Goal: Task Accomplishment & Management: Manage account settings

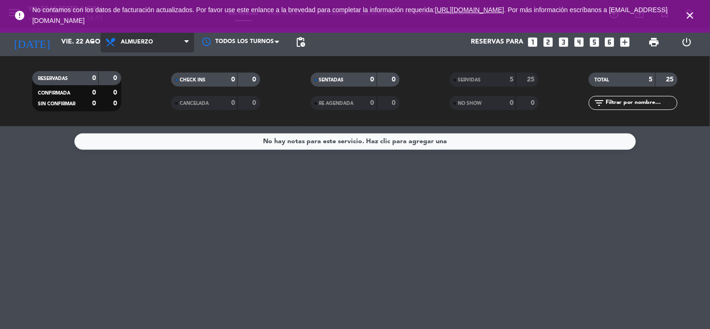
click at [134, 37] on span "Almuerzo" at bounding box center [148, 42] width 94 height 21
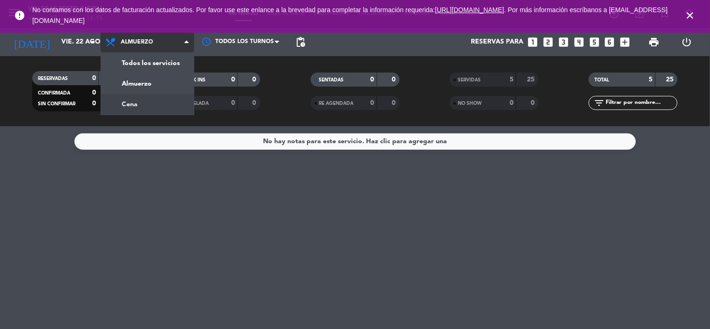
click at [176, 108] on div "menu Villegas Resto & Grill viernes 22. agosto - 16:15 Mis reservas Mapa de mes…" at bounding box center [355, 63] width 710 height 126
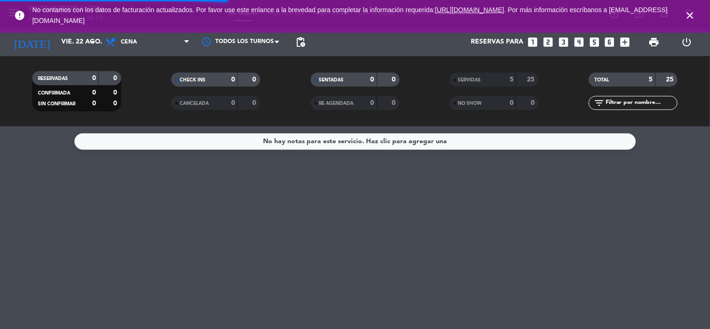
click at [690, 16] on icon "close" at bounding box center [690, 15] width 11 height 11
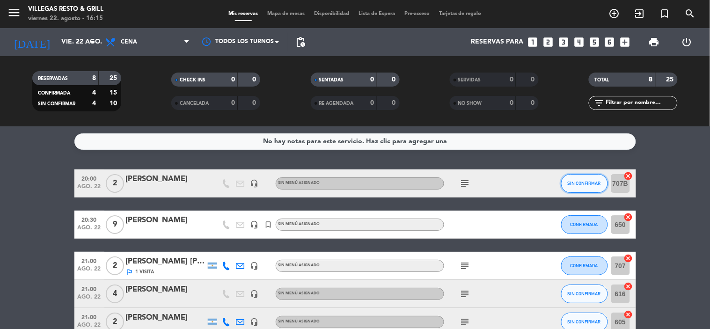
click at [601, 178] on button "SIN CONFIRMAR" at bounding box center [584, 183] width 47 height 19
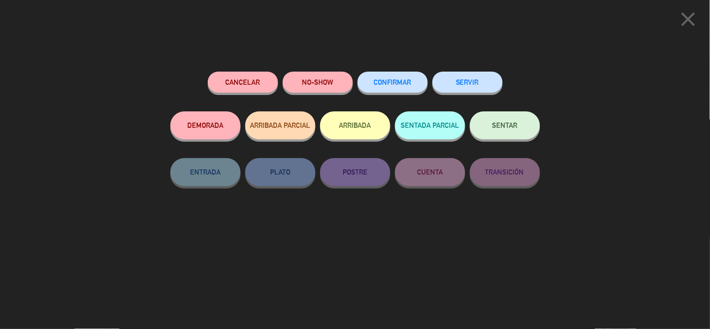
click at [377, 82] on span "CONFIRMAR" at bounding box center [392, 82] width 37 height 8
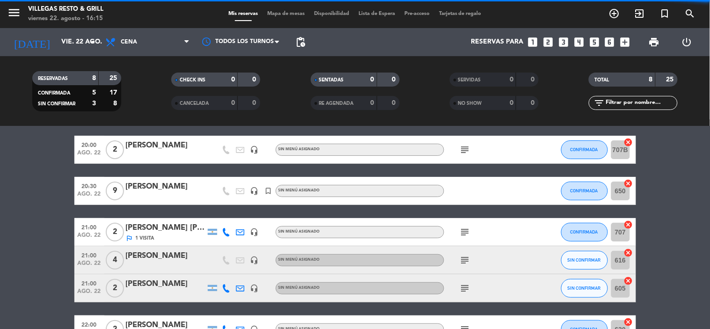
scroll to position [52, 0]
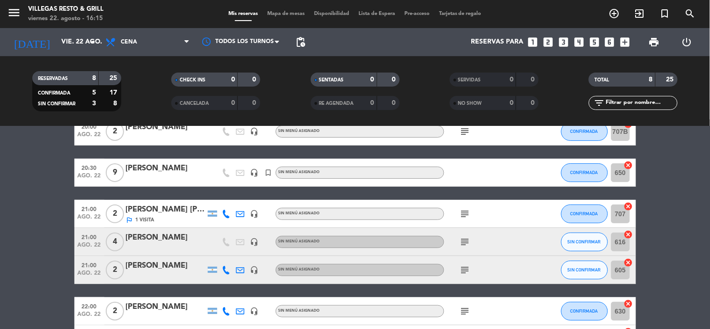
click at [556, 243] on div "21:00 [DATE] 4 [PERSON_NAME] headset_mic Sin menú asignado subject SIN CONFIRMA…" at bounding box center [355, 242] width 562 height 28
click at [563, 243] on button "SIN CONFIRMAR" at bounding box center [584, 242] width 47 height 19
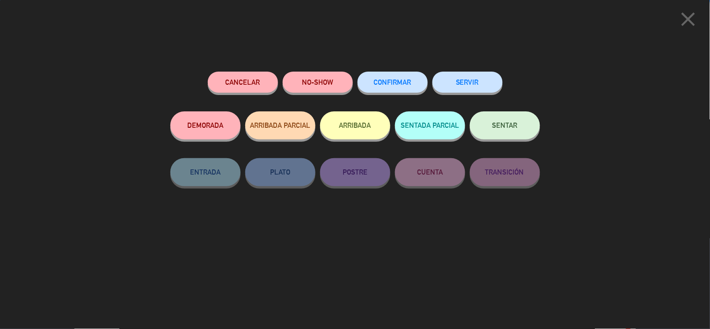
click at [408, 82] on span "CONFIRMAR" at bounding box center [392, 82] width 37 height 8
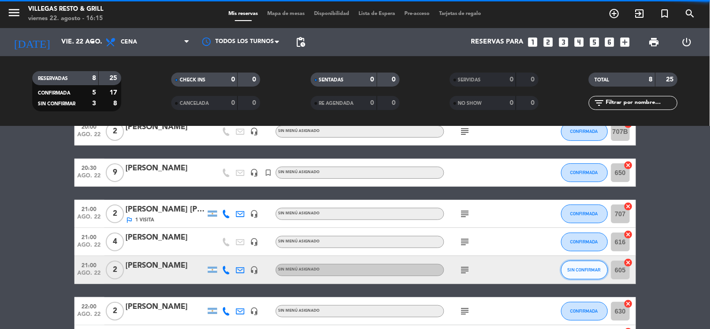
click at [600, 272] on button "SIN CONFIRMAR" at bounding box center [584, 270] width 47 height 19
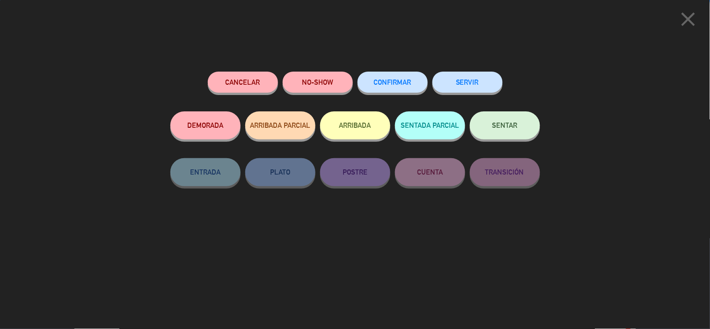
scroll to position [164, 0]
click at [401, 81] on span "CONFIRMAR" at bounding box center [392, 82] width 37 height 8
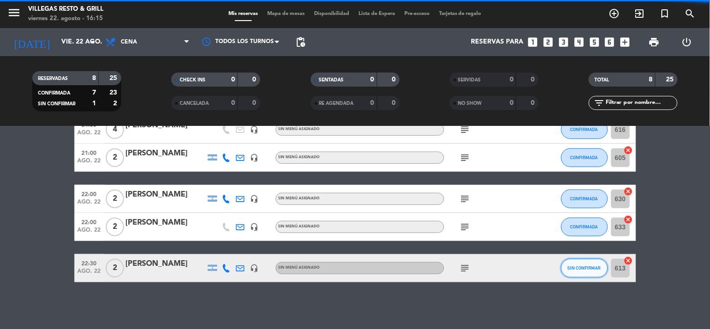
click at [581, 274] on button "SIN CONFIRMAR" at bounding box center [584, 268] width 47 height 19
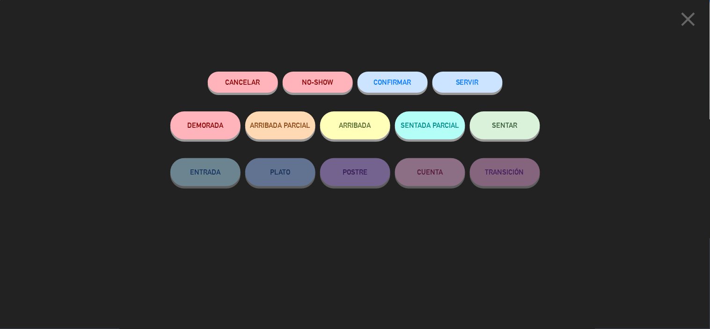
click at [390, 84] on span "CONFIRMAR" at bounding box center [392, 82] width 37 height 8
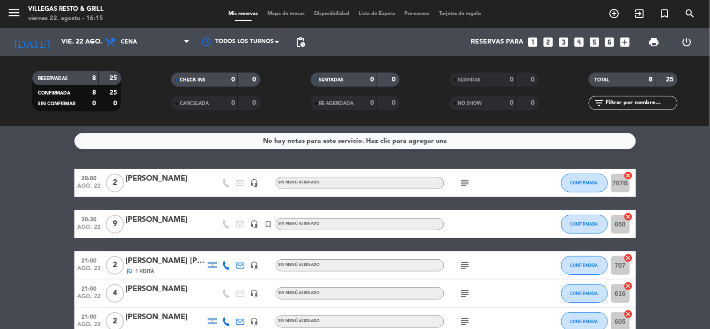
scroll to position [0, 0]
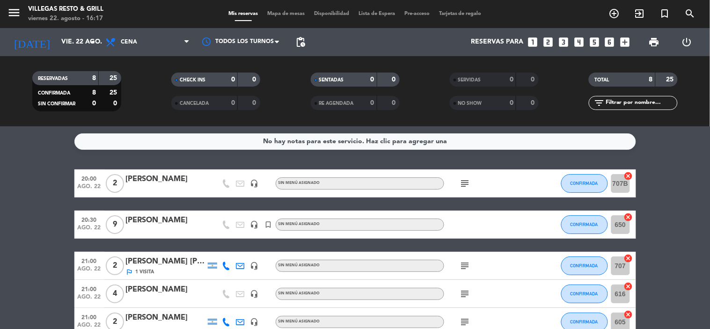
click at [460, 183] on icon "subject" at bounding box center [465, 183] width 11 height 11
click at [6, 199] on bookings-row "20:00 ago. 22 2 Juan Trim headset_mic Sin menú asignado subject fio galería CON…" at bounding box center [355, 307] width 710 height 277
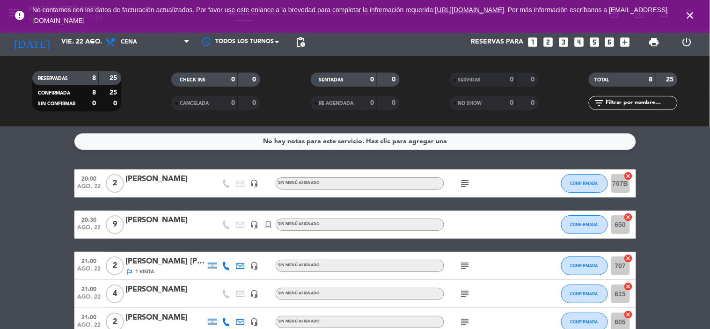
click at [658, 282] on bookings-row "20:00 ago. 22 2 Juan Trim headset_mic Sin menú asignado subject CONFIRMADA 707B…" at bounding box center [355, 307] width 710 height 277
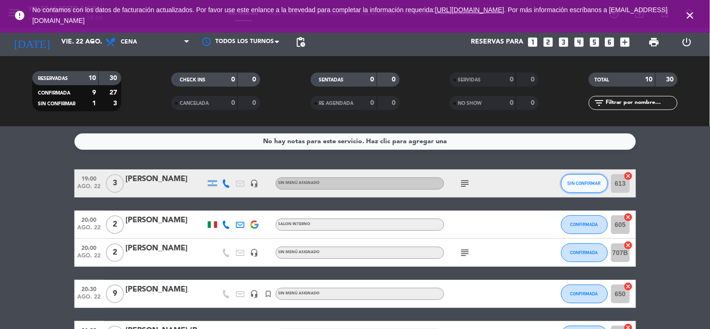
click at [579, 186] on button "SIN CONFIRMAR" at bounding box center [584, 183] width 47 height 19
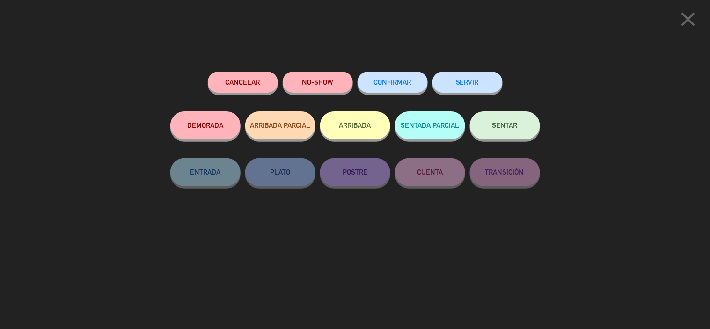
click at [386, 80] on span "CONFIRMAR" at bounding box center [392, 82] width 37 height 8
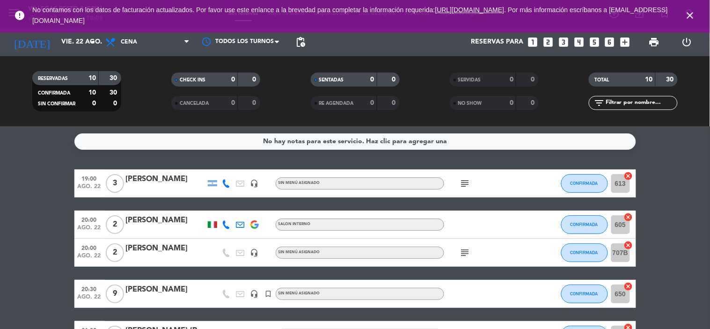
click at [152, 181] on div "Swanson Chris" at bounding box center [166, 179] width 80 height 12
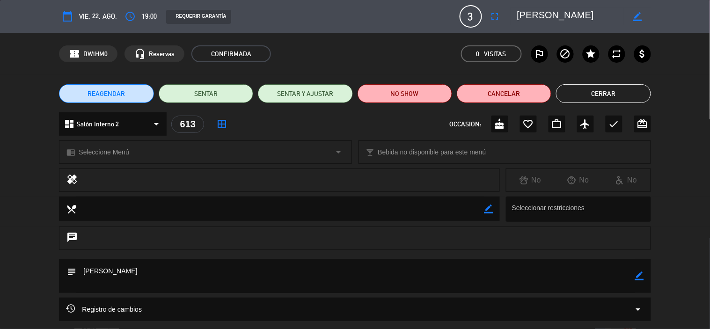
click at [223, 124] on icon "border_all" at bounding box center [221, 123] width 11 height 11
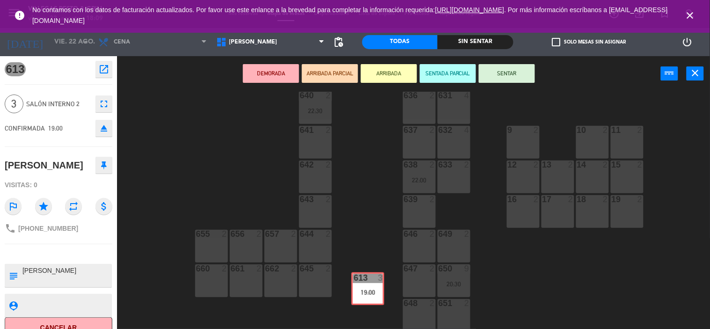
scroll to position [331, 0]
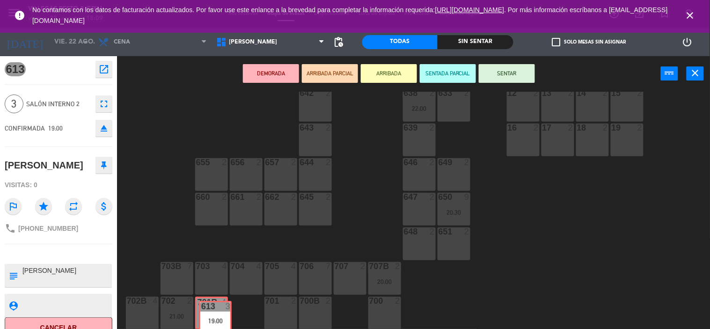
drag, startPoint x: 452, startPoint y: 258, endPoint x: 213, endPoint y: 312, distance: 244.8
click at [213, 312] on div "602 7 603 2 604 7 608 2 607 4 605 2 20:00 606 2 610 2 609 4 621 2 623 2 614 2 2…" at bounding box center [417, 211] width 586 height 238
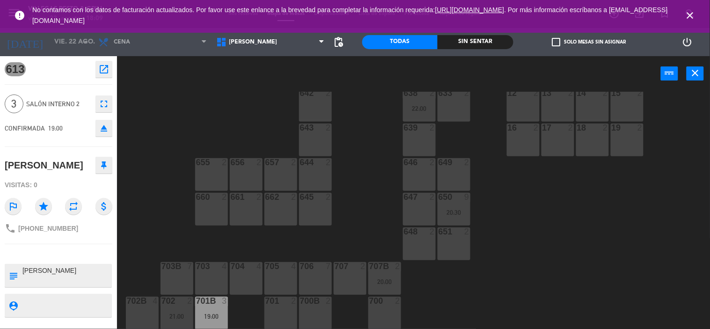
scroll to position [331, 0]
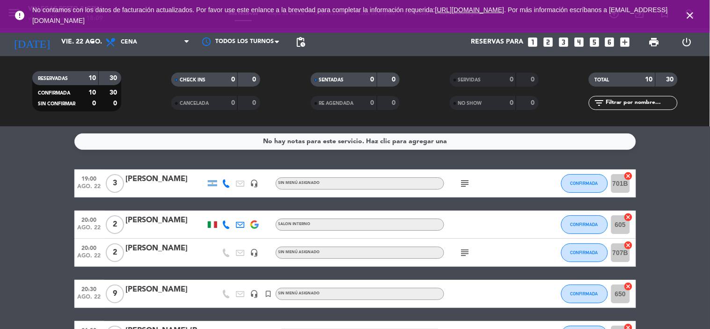
click at [463, 249] on icon "subject" at bounding box center [465, 252] width 11 height 11
click at [465, 249] on icon "subject" at bounding box center [465, 252] width 11 height 11
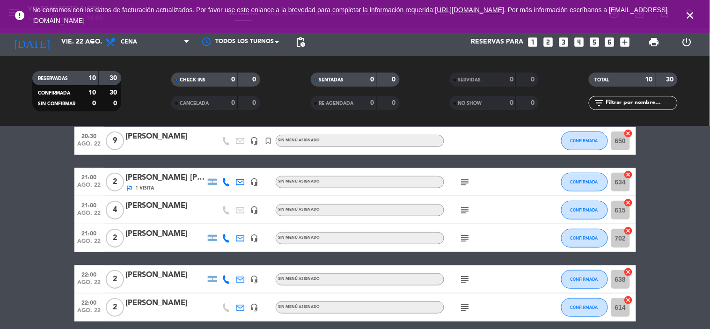
scroll to position [156, 0]
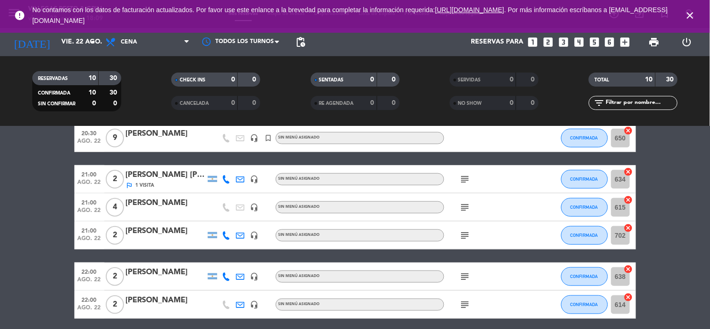
click at [464, 176] on icon "subject" at bounding box center [465, 179] width 11 height 11
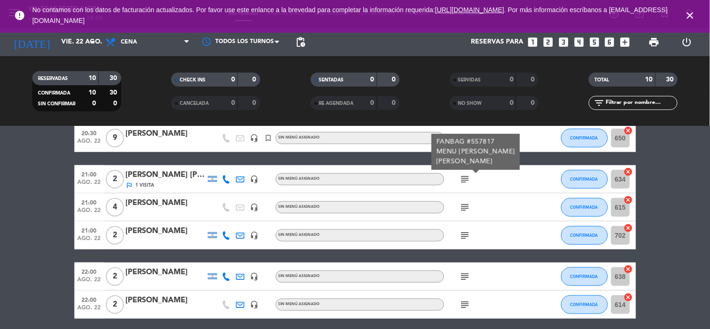
click at [464, 176] on icon "subject" at bounding box center [465, 179] width 11 height 11
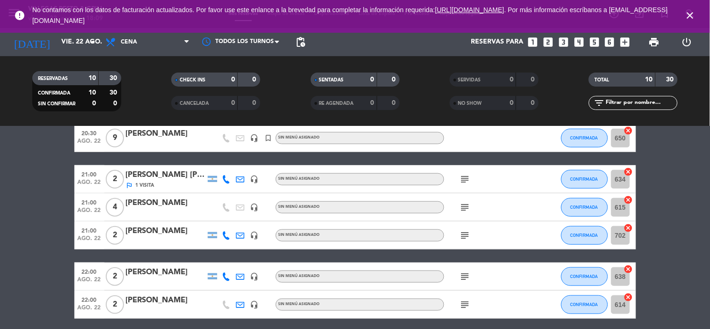
click at [464, 234] on icon "subject" at bounding box center [465, 235] width 11 height 11
click at [468, 274] on icon "subject" at bounding box center [465, 276] width 11 height 11
click at [467, 306] on icon "subject" at bounding box center [465, 304] width 11 height 11
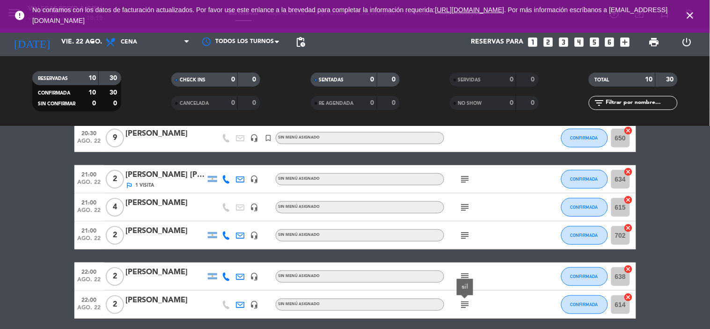
click at [467, 306] on icon "subject" at bounding box center [465, 304] width 11 height 11
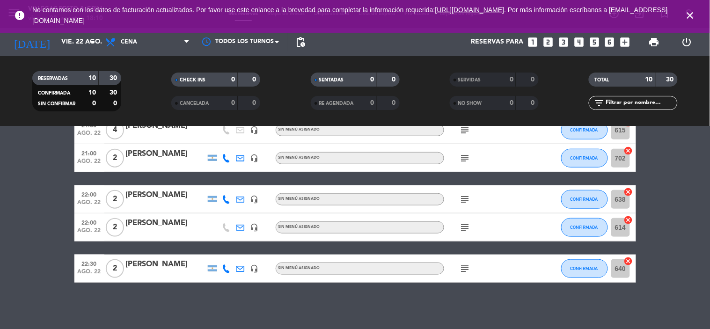
click at [463, 270] on icon "subject" at bounding box center [465, 268] width 11 height 11
click at [464, 265] on icon "subject" at bounding box center [465, 268] width 11 height 11
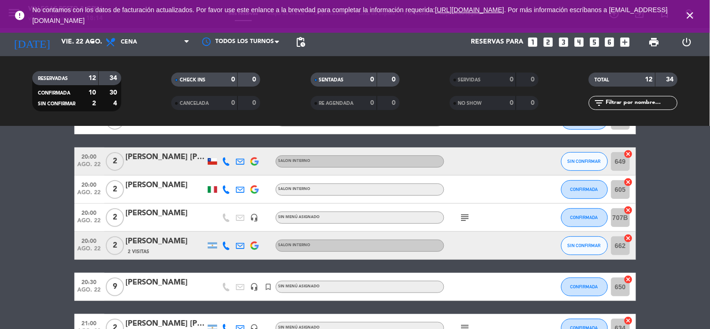
scroll to position [0, 0]
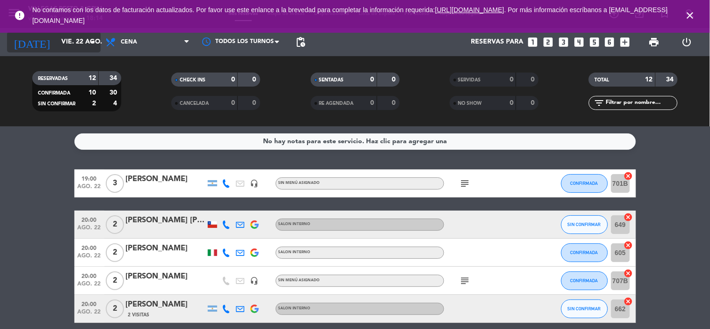
click at [93, 41] on icon "arrow_drop_down" at bounding box center [92, 42] width 11 height 11
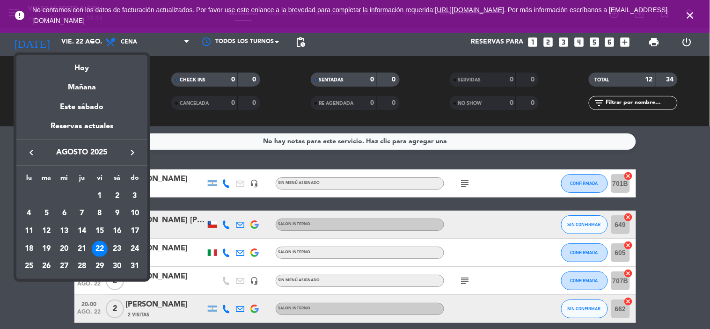
click at [76, 85] on div "Mañana" at bounding box center [81, 83] width 131 height 19
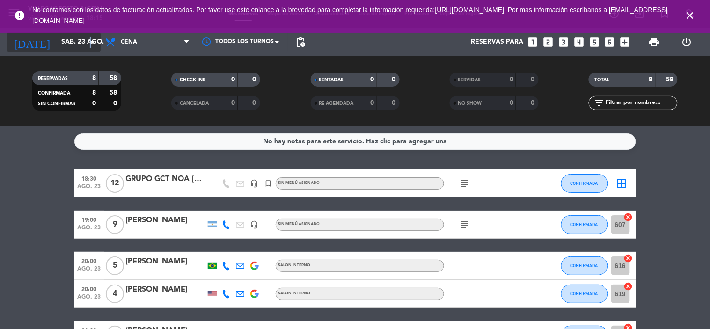
click at [90, 38] on icon "arrow_drop_down" at bounding box center [92, 42] width 11 height 11
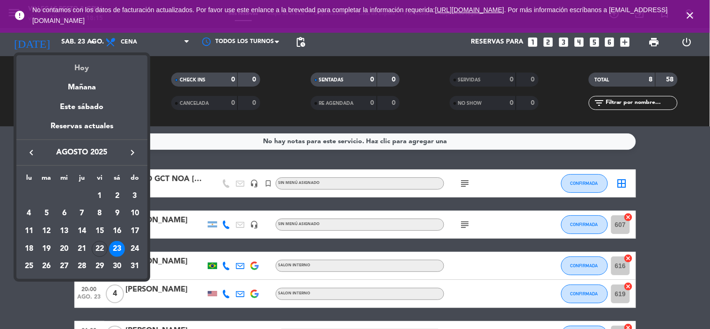
click at [78, 64] on div "Hoy" at bounding box center [81, 64] width 131 height 19
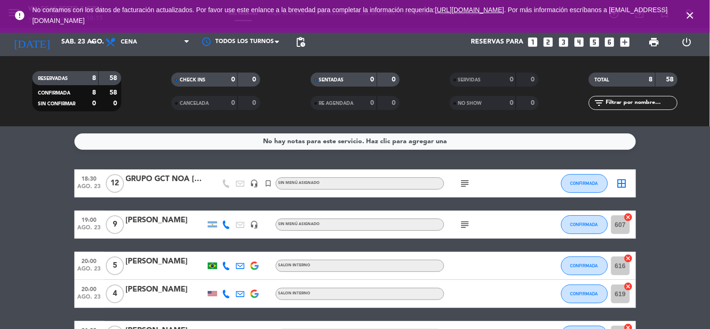
type input "vie. 22 ago."
